Goal: Book appointment/travel/reservation

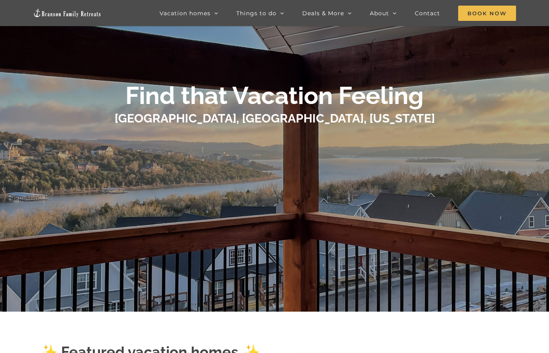
scroll to position [64, 0]
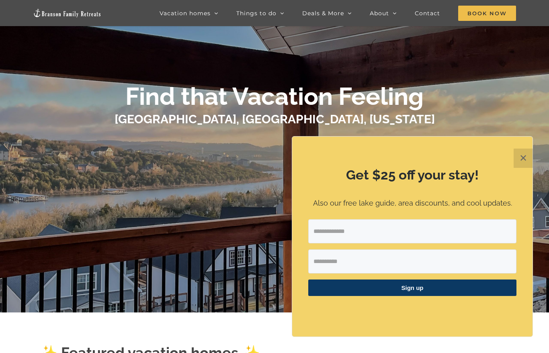
click at [328, 140] on div "Get $25 off your stay! Also our free lake guide, area discounts, and cool updat…" at bounding box center [412, 237] width 240 height 200
click at [525, 158] on button "✕" at bounding box center [523, 158] width 19 height 19
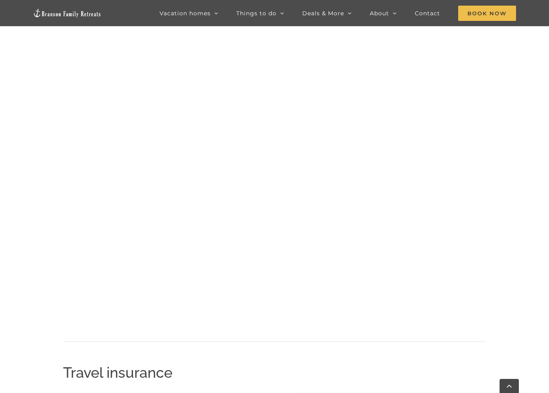
scroll to position [692, 0]
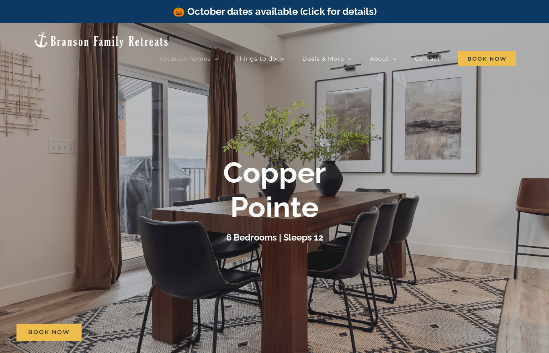
click at [434, 172] on div "Copper Pointe" at bounding box center [275, 191] width 322 height 70
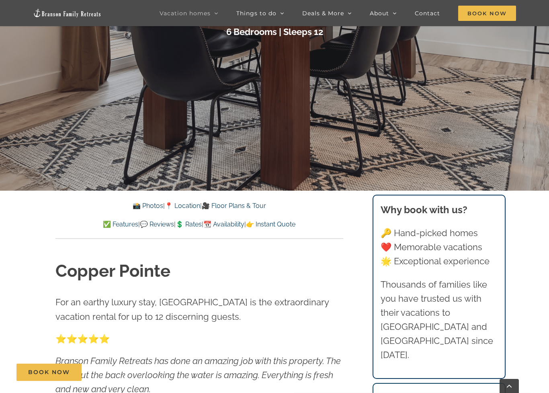
scroll to position [225, 0]
click at [251, 208] on link "🎥 Floor Plans & Tour" at bounding box center [234, 206] width 64 height 8
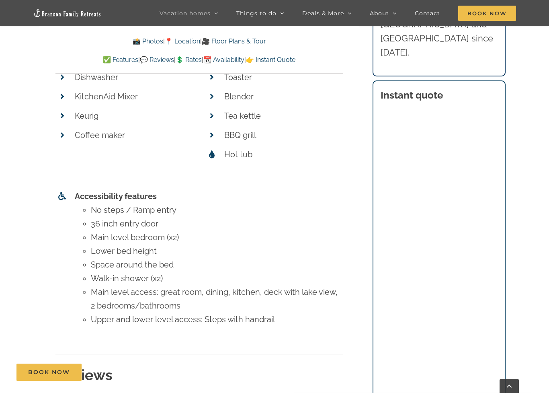
scroll to position [3509, 0]
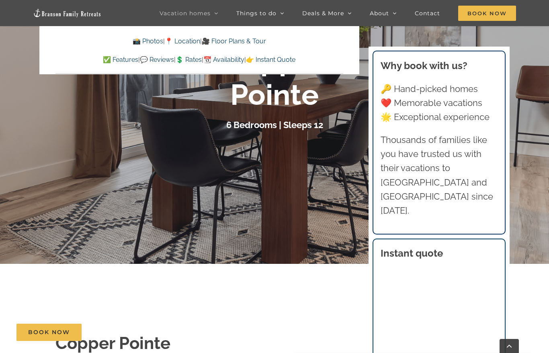
scroll to position [0, 0]
